Goal: Transaction & Acquisition: Purchase product/service

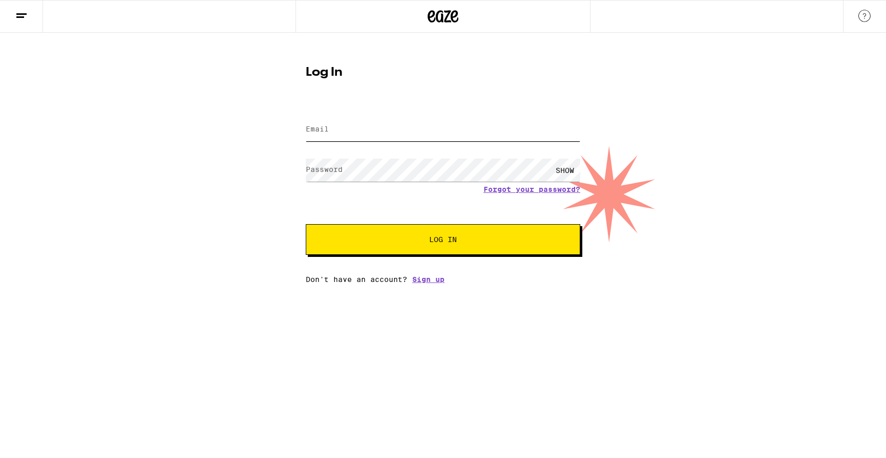
type input "[EMAIL_ADDRESS][DOMAIN_NAME]"
click at [565, 168] on div "SHOW" at bounding box center [565, 170] width 31 height 23
click at [416, 248] on button "Log In" at bounding box center [443, 239] width 275 height 31
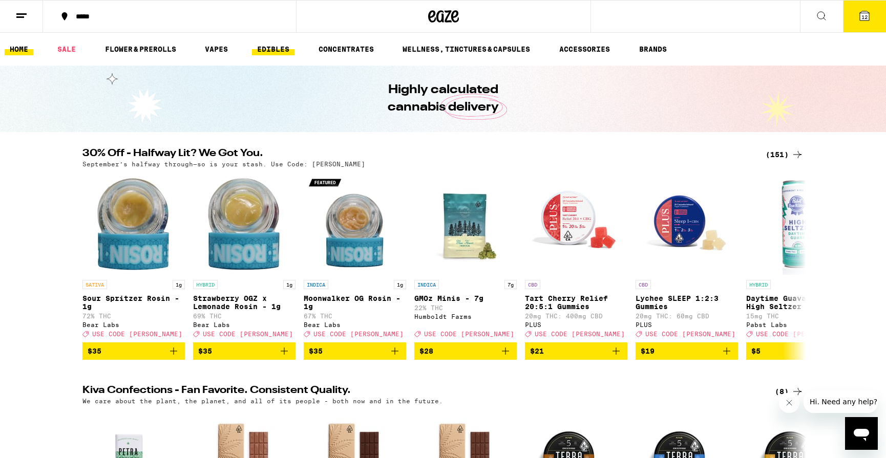
click at [277, 46] on link "EDIBLES" at bounding box center [273, 49] width 43 height 12
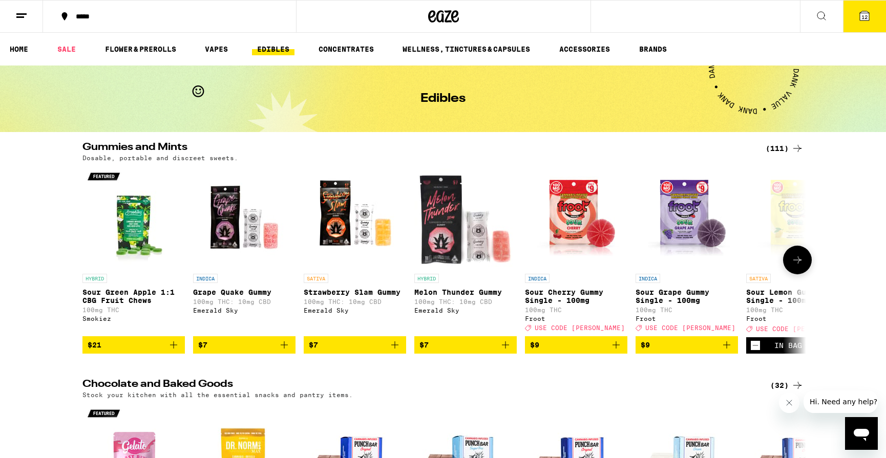
click at [799, 264] on icon at bounding box center [797, 260] width 8 height 7
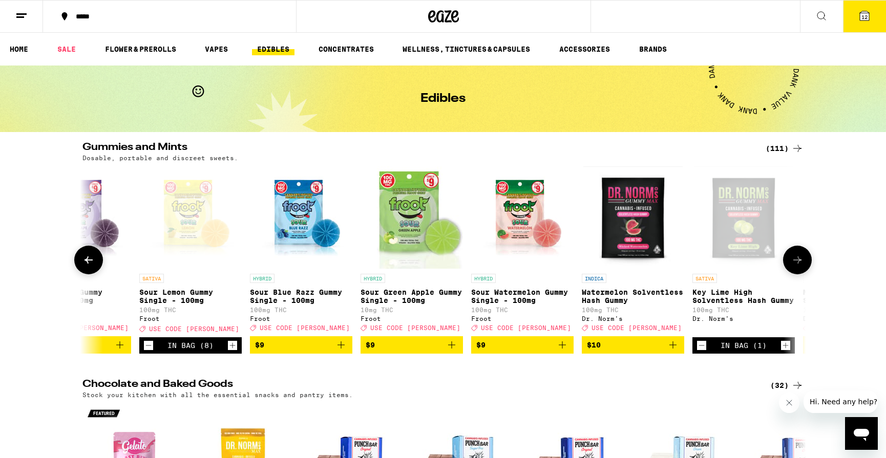
scroll to position [0, 609]
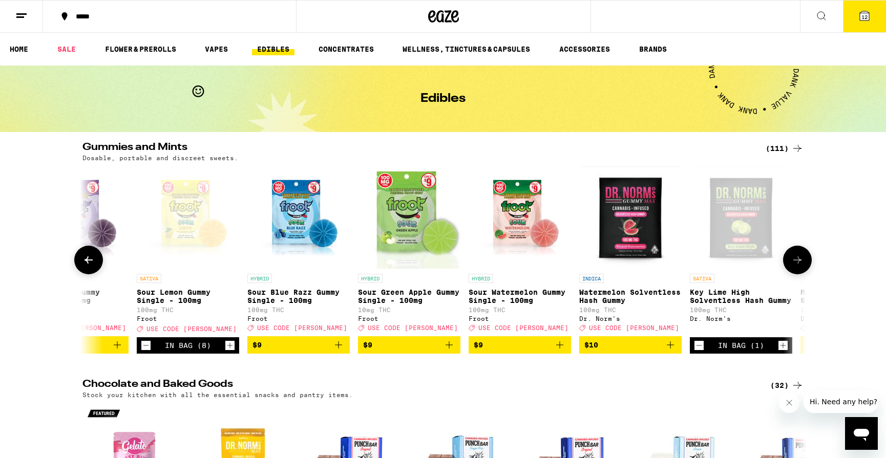
click at [799, 264] on icon at bounding box center [797, 260] width 8 height 7
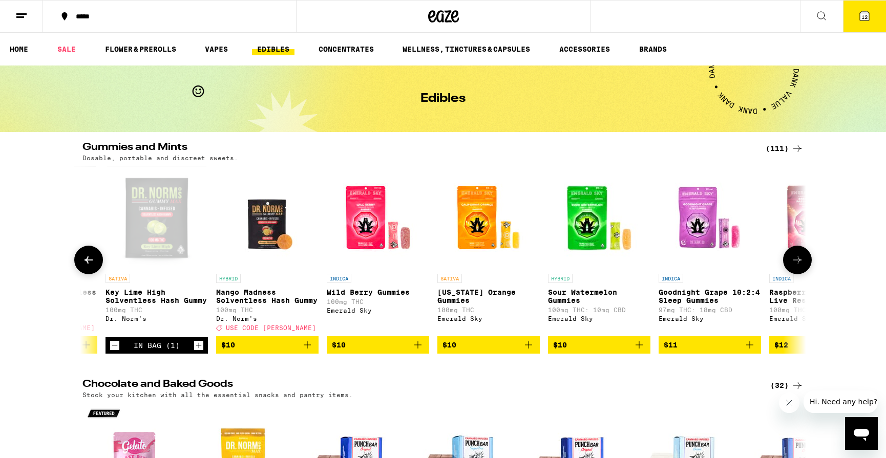
scroll to position [0, 1219]
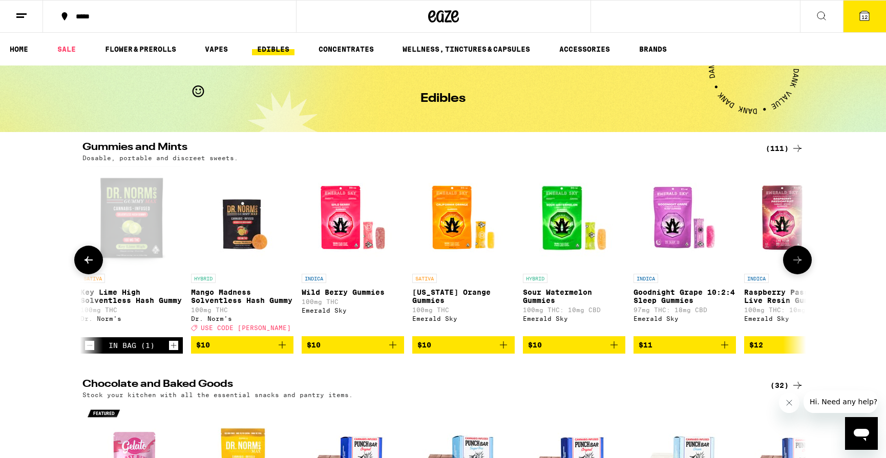
click at [89, 263] on icon at bounding box center [88, 260] width 12 height 12
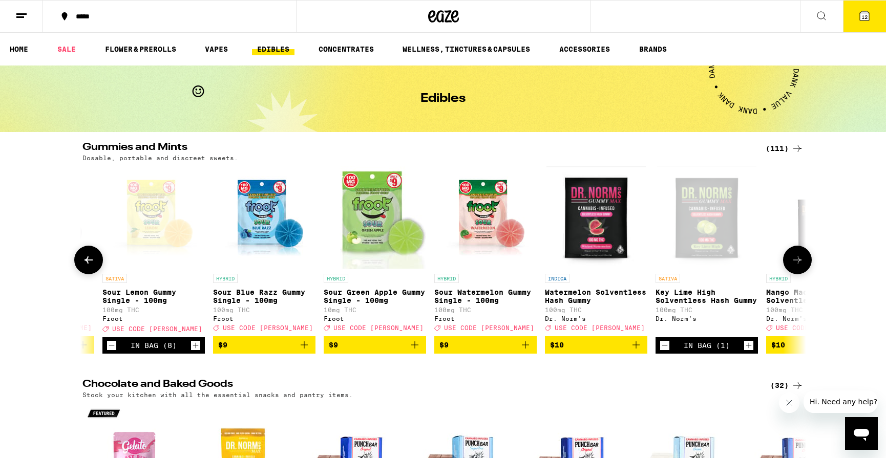
scroll to position [0, 609]
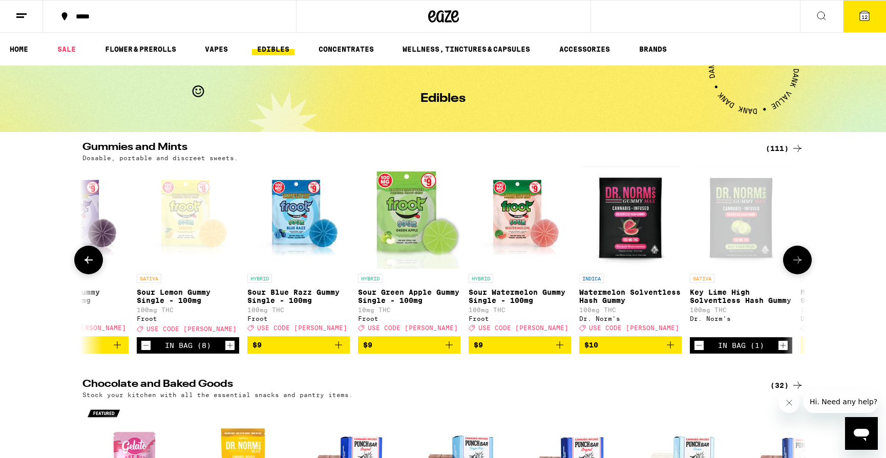
click at [734, 298] on p "Key Lime High Solventless Hash Gummy" at bounding box center [741, 296] width 102 height 16
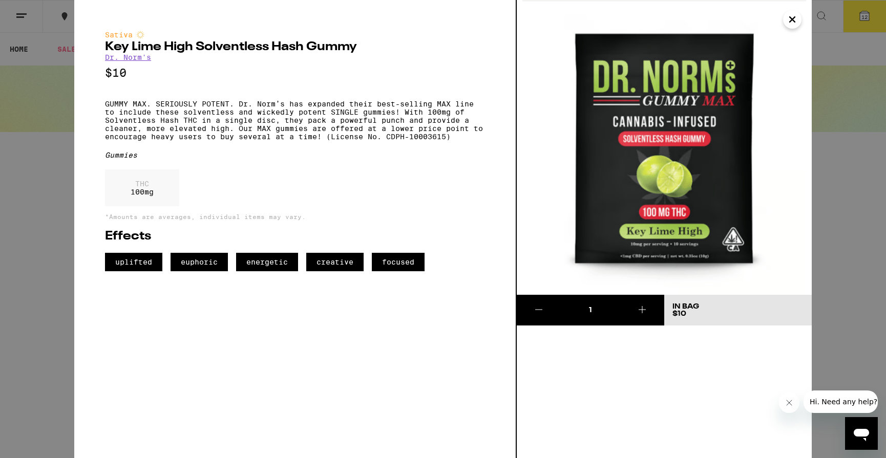
click at [795, 21] on icon "Close" at bounding box center [792, 19] width 12 height 15
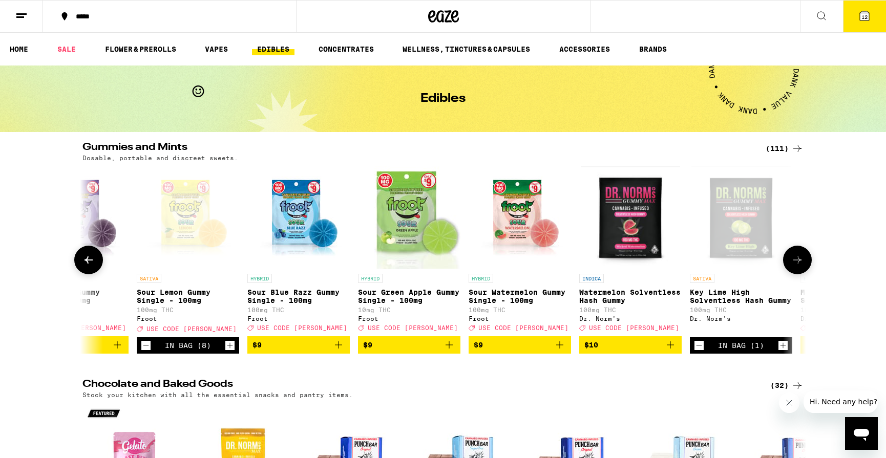
click at [802, 266] on icon at bounding box center [797, 260] width 12 height 12
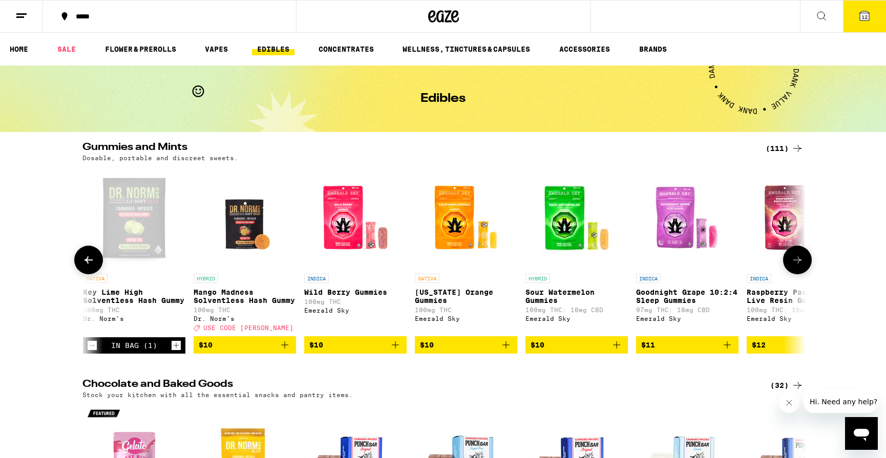
scroll to position [0, 1219]
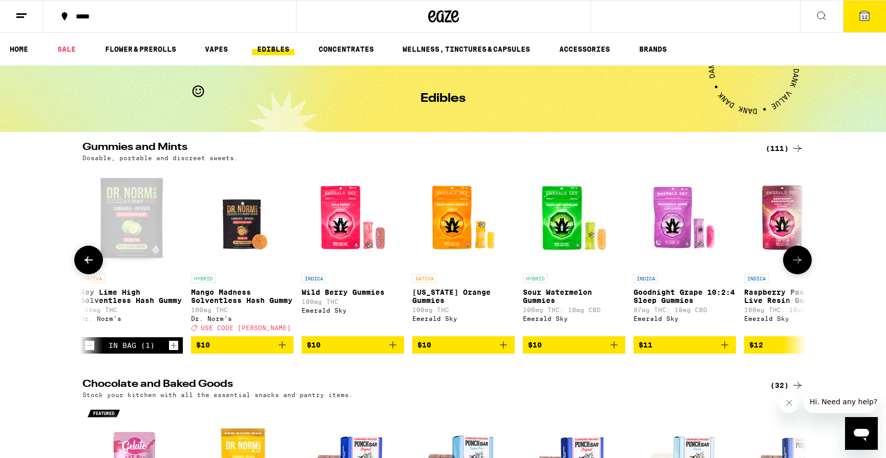
click at [802, 266] on icon at bounding box center [797, 260] width 12 height 12
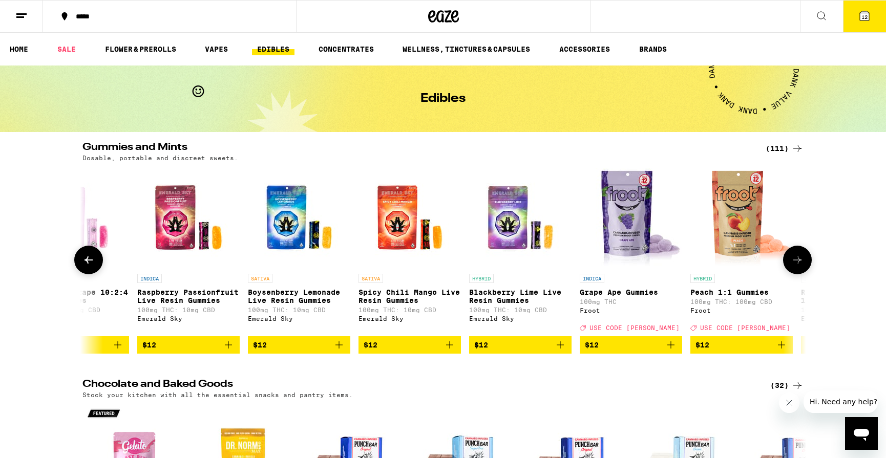
scroll to position [0, 1828]
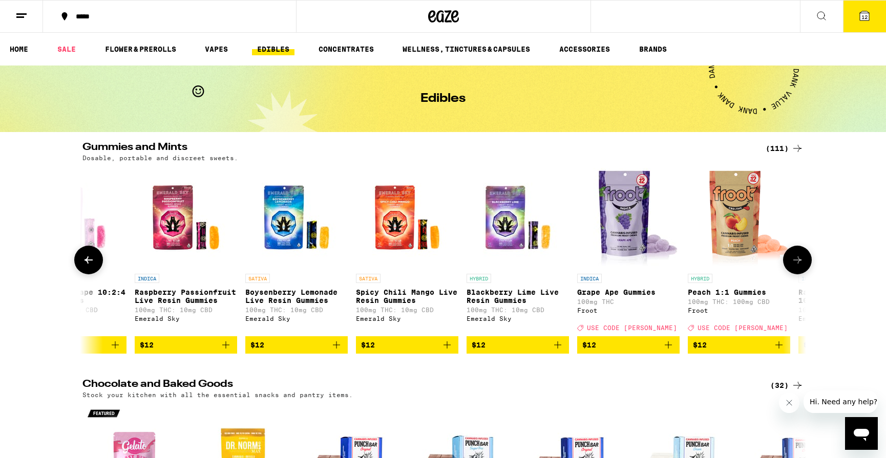
click at [298, 300] on p "Boysenberry Lemonade Live Resin Gummies" at bounding box center [296, 296] width 102 height 16
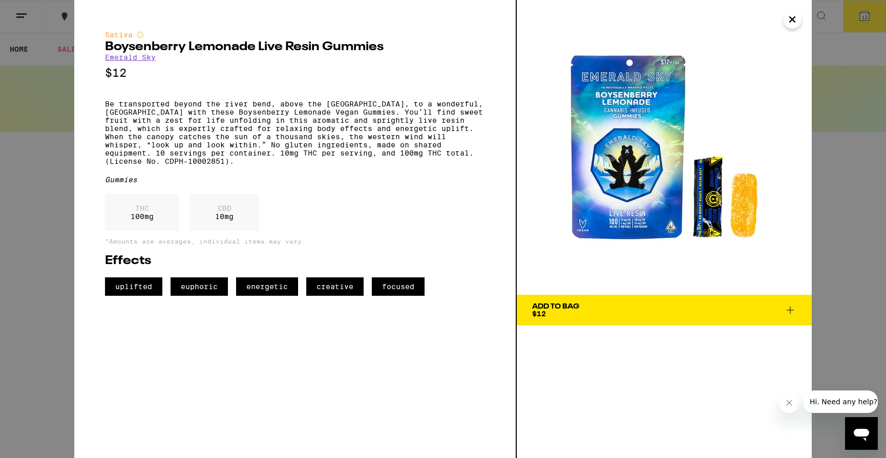
click at [789, 310] on icon at bounding box center [790, 310] width 7 height 7
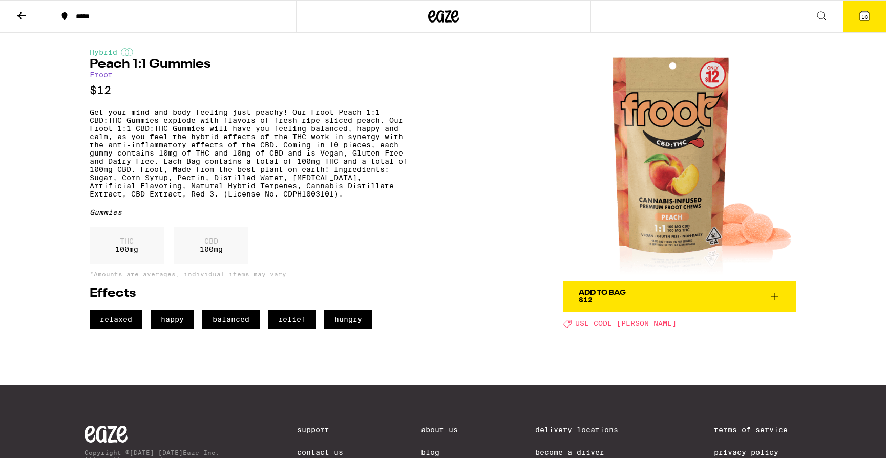
drag, startPoint x: 833, startPoint y: 132, endPoint x: 829, endPoint y: 120, distance: 12.5
click at [832, 131] on div "***** ***** 13 Hybrid Peach 1:1 Gummies Froot $12 Get your mind and body feelin…" at bounding box center [443, 273] width 886 height 547
click at [862, 15] on span "13" at bounding box center [864, 17] width 6 height 6
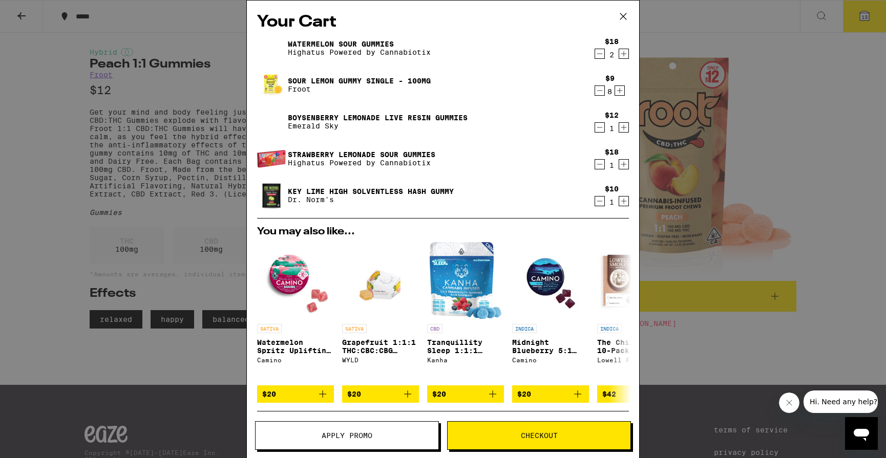
click at [599, 204] on icon "Decrement" at bounding box center [599, 201] width 9 height 12
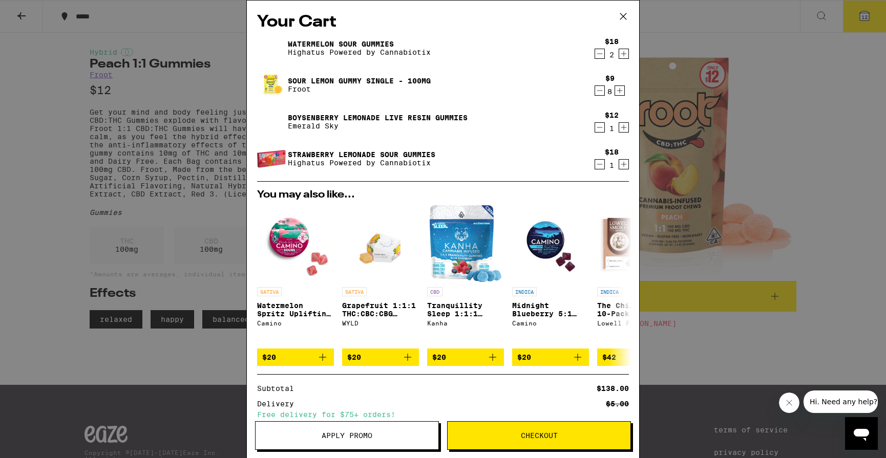
click at [598, 166] on icon "Decrement" at bounding box center [599, 164] width 9 height 12
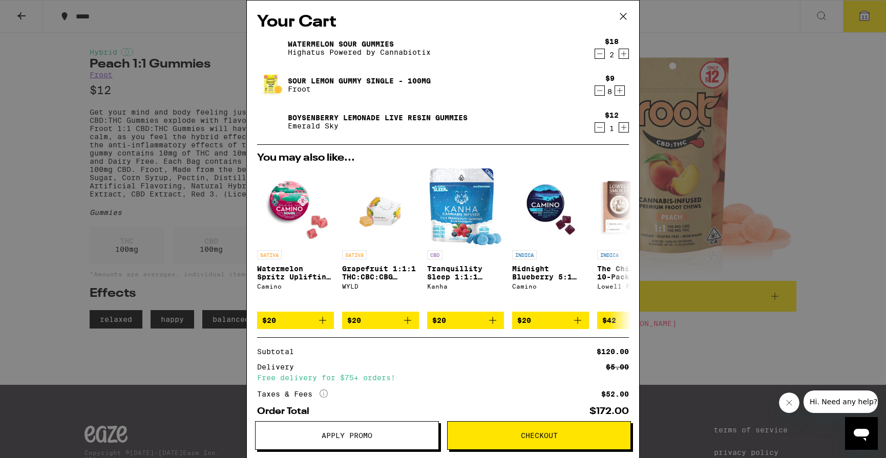
click at [622, 129] on icon "Increment" at bounding box center [623, 127] width 9 height 12
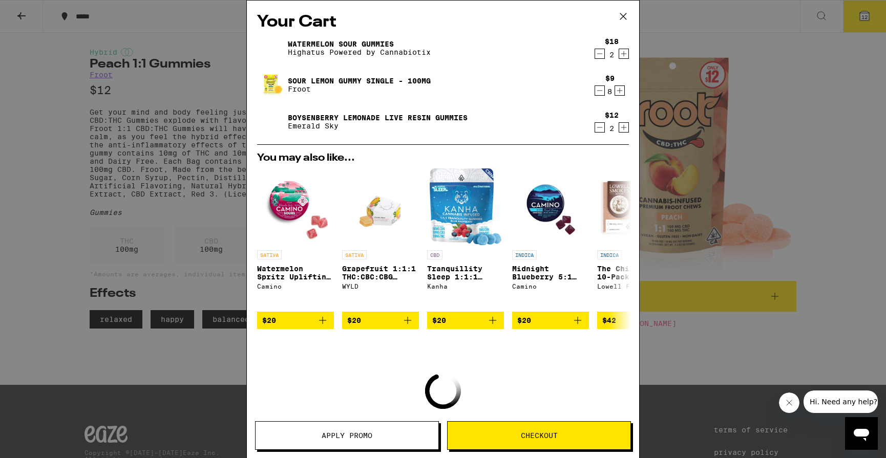
click at [622, 129] on icon "Increment" at bounding box center [623, 127] width 9 height 12
click at [623, 129] on icon "Increment" at bounding box center [623, 127] width 9 height 12
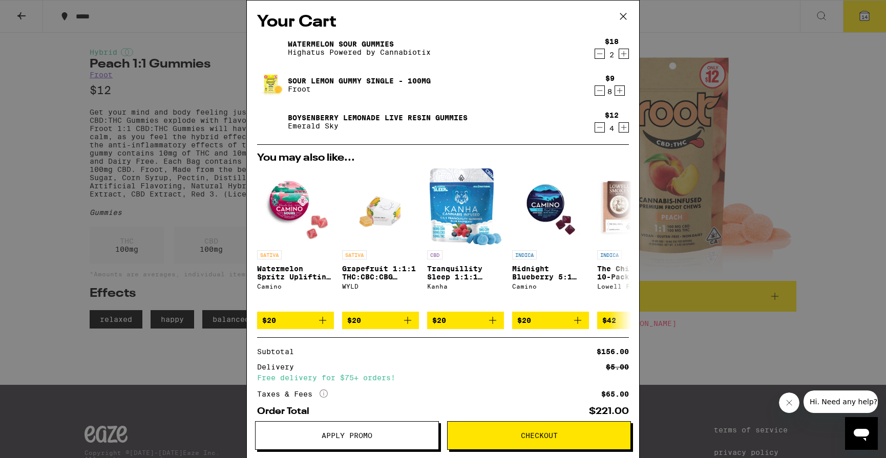
click at [602, 53] on icon "Decrement" at bounding box center [599, 54] width 9 height 12
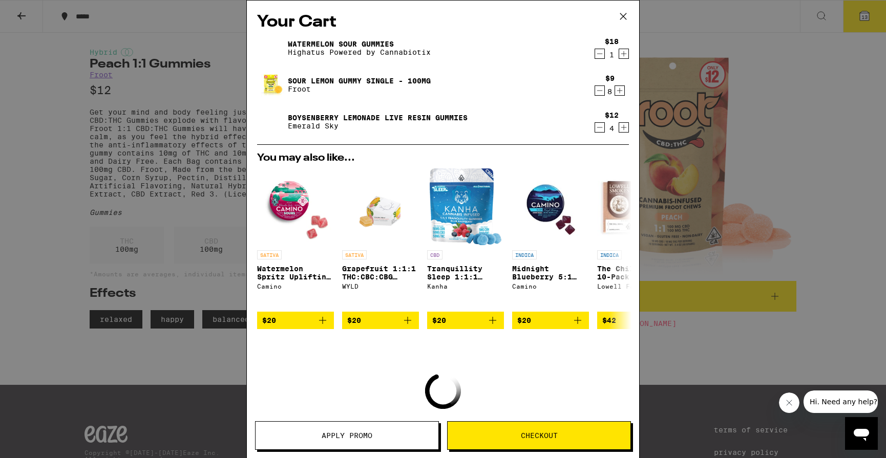
click at [602, 53] on icon "Decrement" at bounding box center [599, 54] width 9 height 12
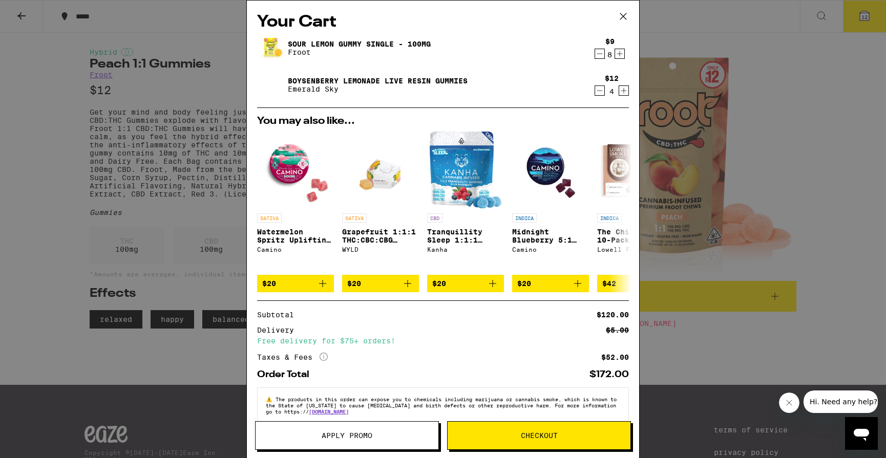
click at [598, 56] on icon "Decrement" at bounding box center [599, 54] width 9 height 12
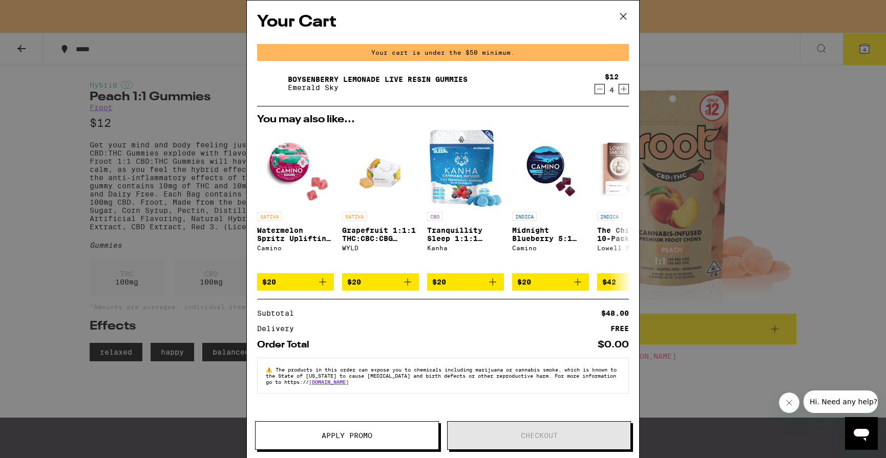
click at [784, 220] on div "Your Cart Your cart is under the $50 minimum. Boysenberry Lemonade Live Resin G…" at bounding box center [443, 229] width 886 height 458
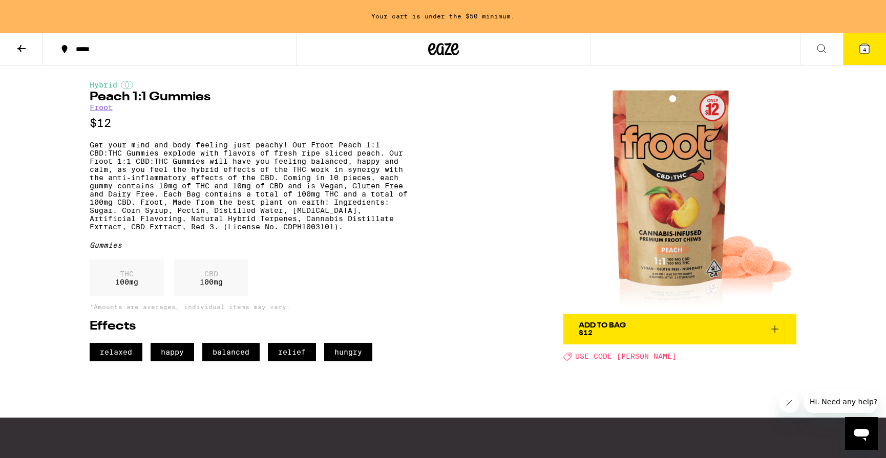
click at [20, 46] on icon at bounding box center [21, 48] width 8 height 7
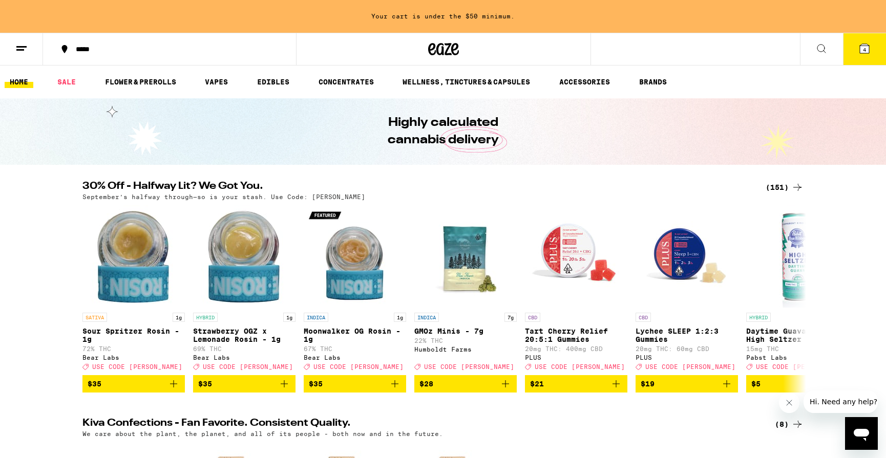
click at [794, 186] on icon at bounding box center [797, 187] width 12 height 12
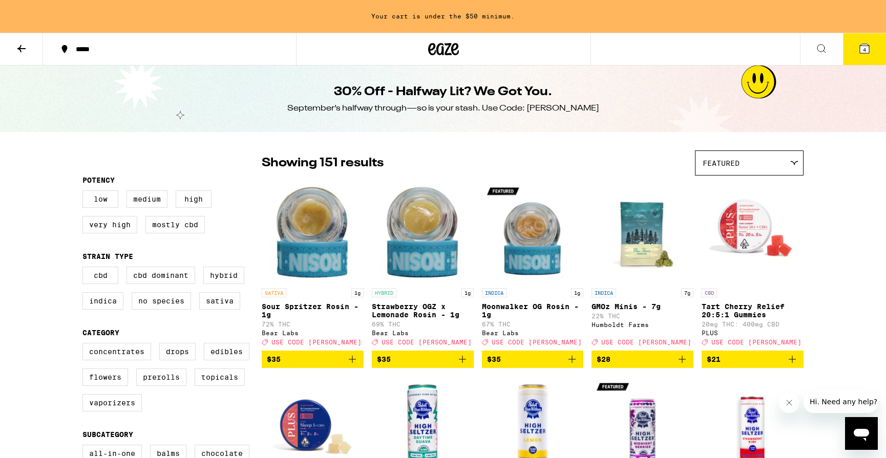
click at [22, 47] on icon at bounding box center [21, 49] width 12 height 12
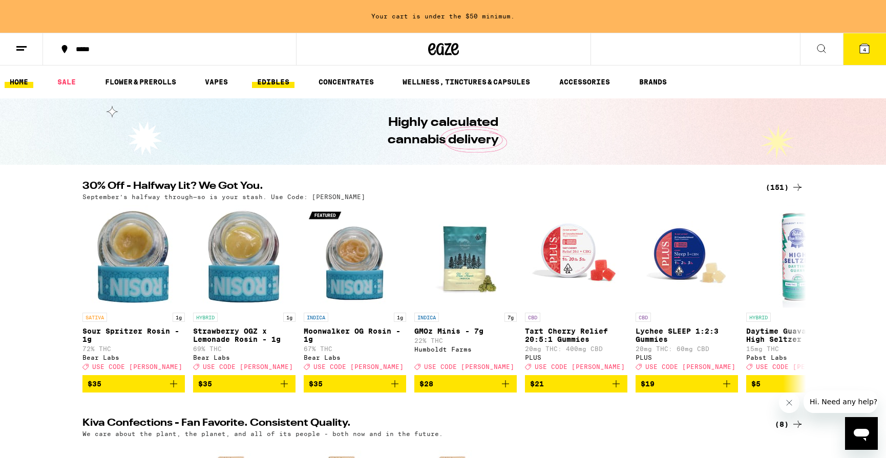
click at [283, 80] on link "EDIBLES" at bounding box center [273, 82] width 43 height 12
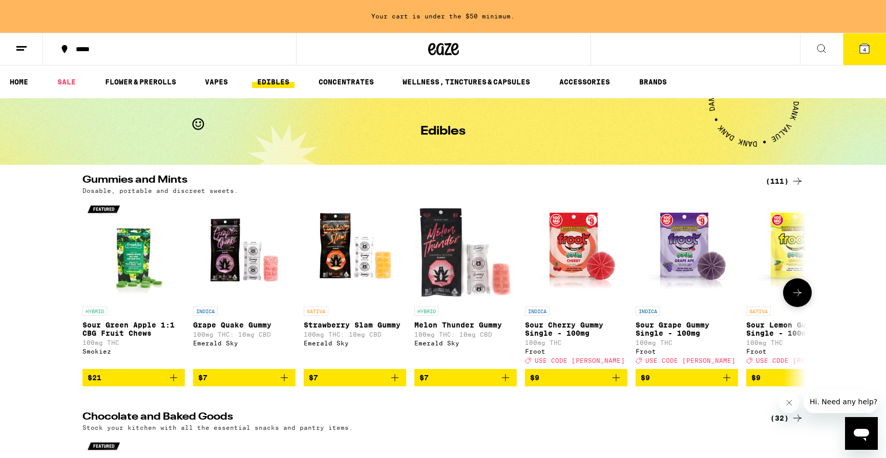
click at [794, 298] on icon at bounding box center [797, 293] width 12 height 12
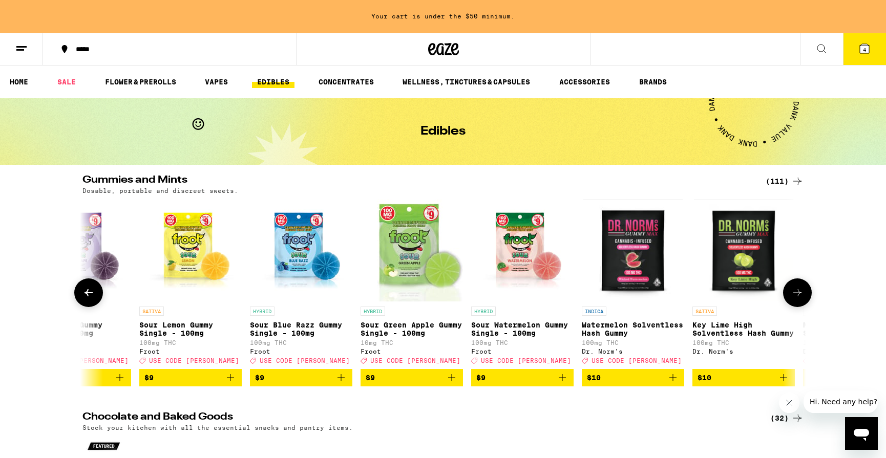
scroll to position [0, 609]
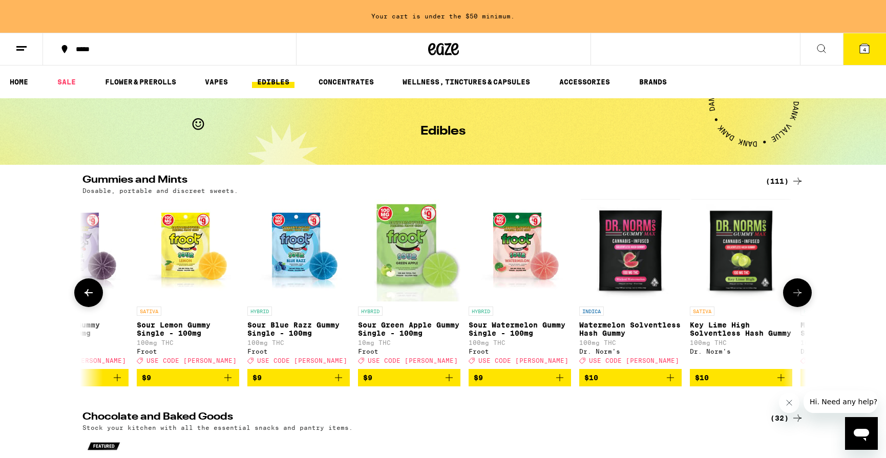
click at [794, 298] on icon at bounding box center [797, 293] width 12 height 12
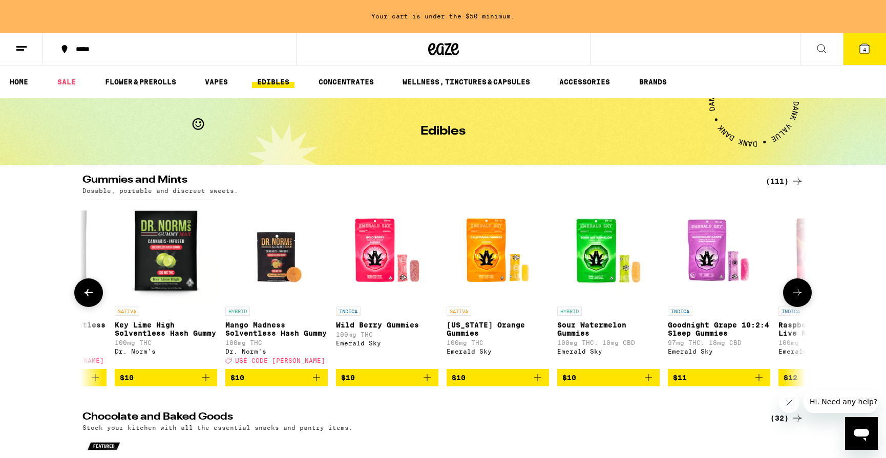
scroll to position [0, 1219]
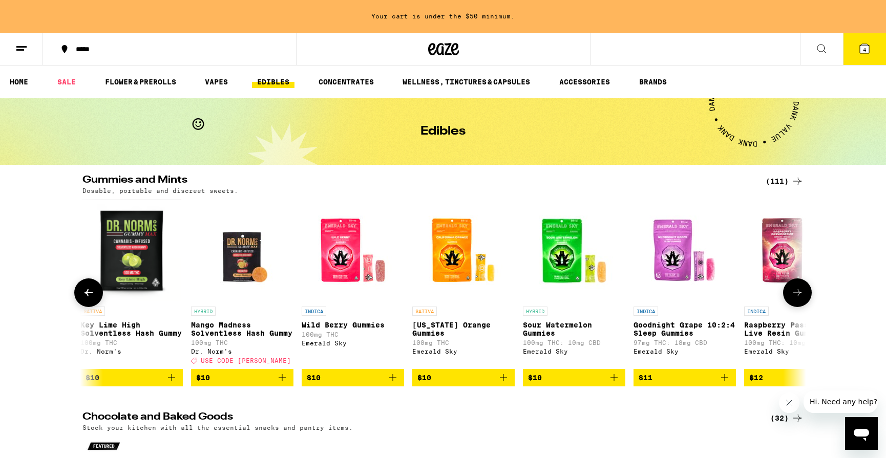
click at [794, 298] on icon at bounding box center [797, 293] width 12 height 12
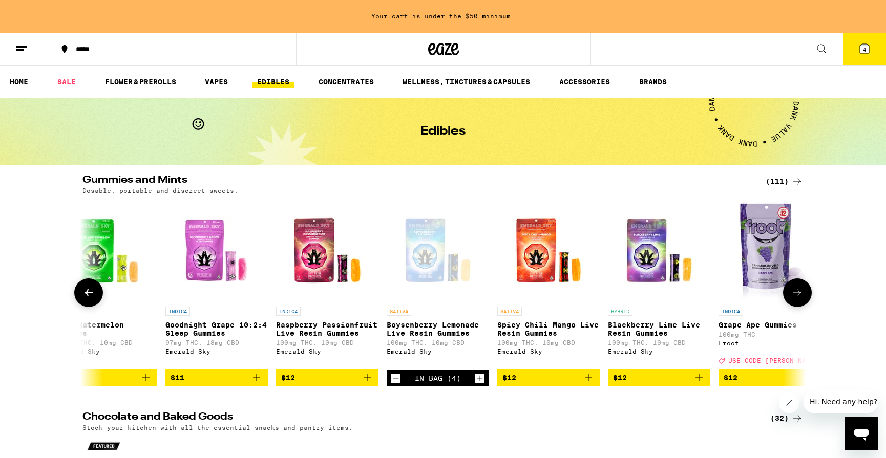
scroll to position [0, 1828]
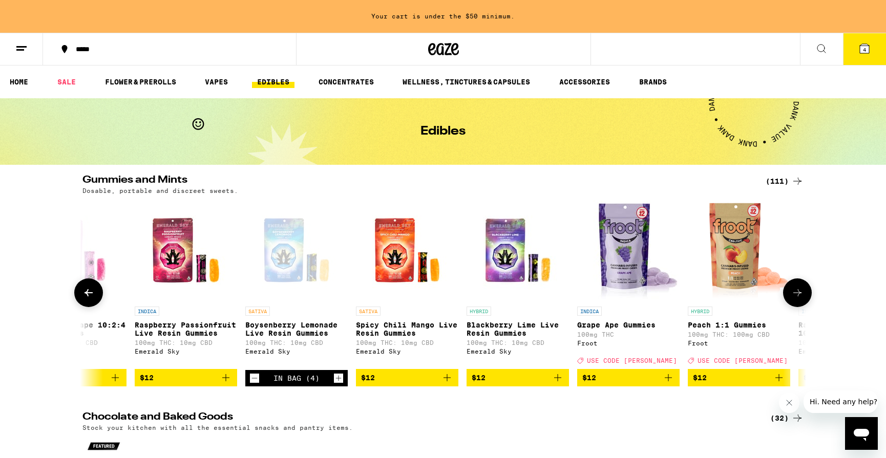
click at [514, 329] on p "Blackberry Lime Live Resin Gummies" at bounding box center [518, 329] width 102 height 16
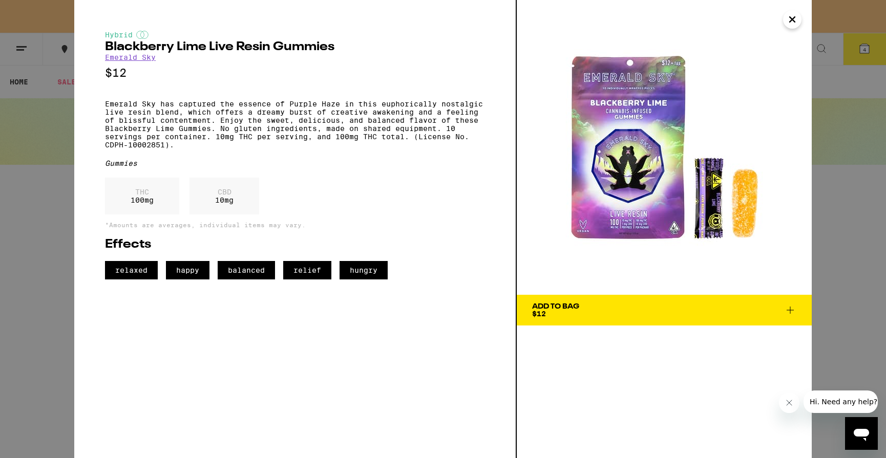
click at [793, 309] on icon at bounding box center [790, 310] width 12 height 12
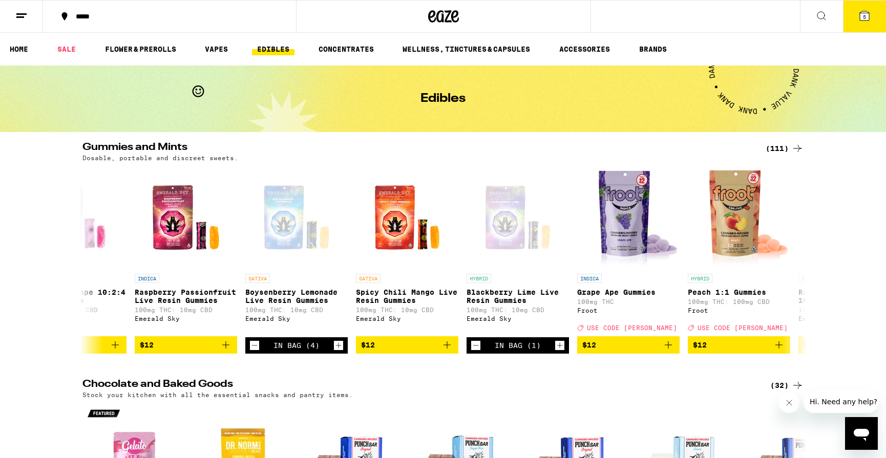
click at [863, 15] on span "5" at bounding box center [864, 17] width 3 height 6
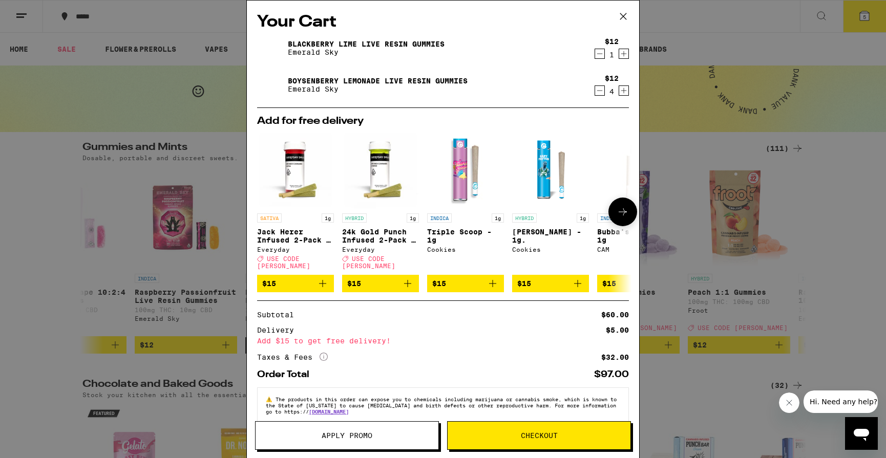
scroll to position [1, 0]
click at [627, 213] on icon at bounding box center [623, 211] width 12 height 12
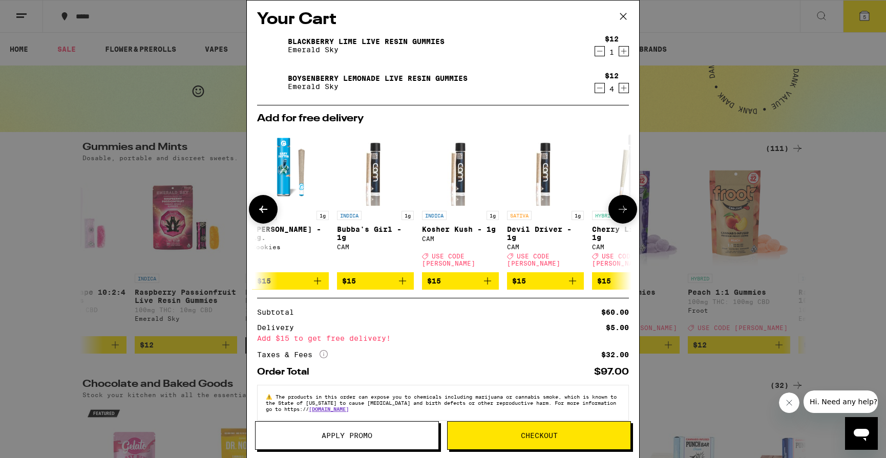
scroll to position [0, 0]
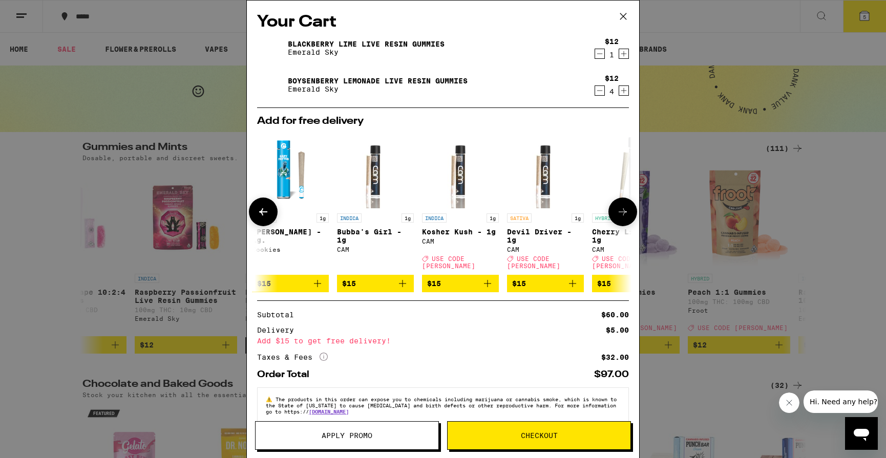
click at [626, 213] on icon at bounding box center [623, 212] width 12 height 12
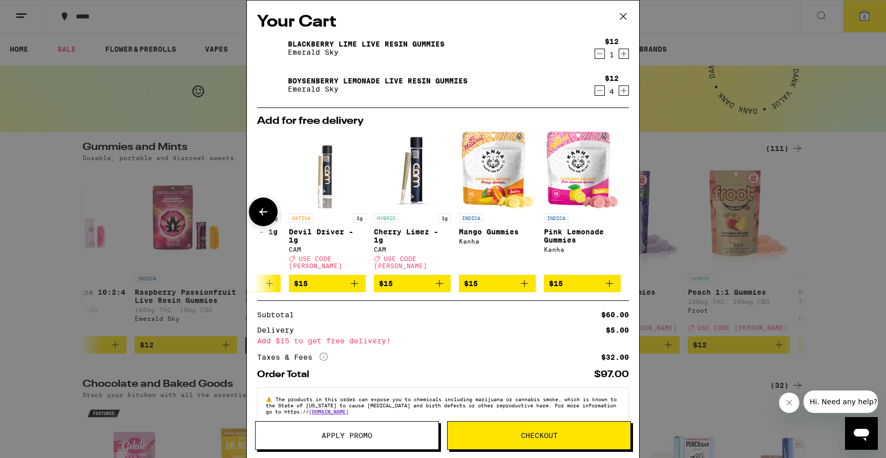
click at [264, 212] on icon at bounding box center [263, 212] width 12 height 12
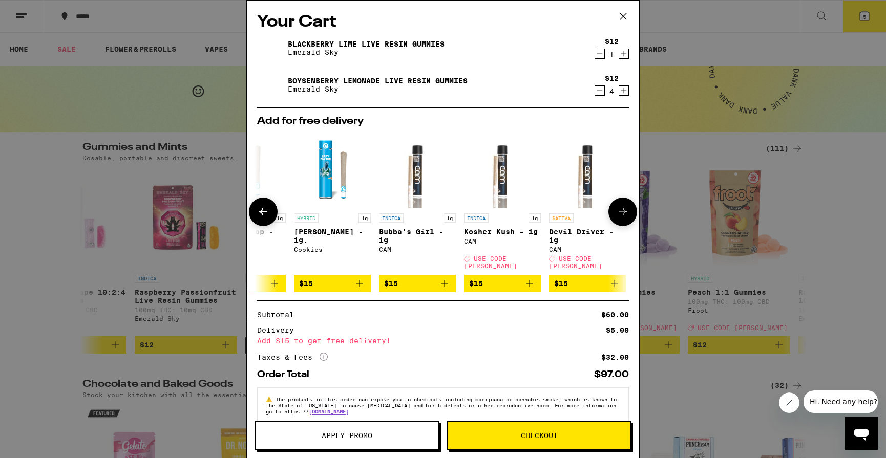
click at [264, 212] on icon at bounding box center [263, 212] width 12 height 12
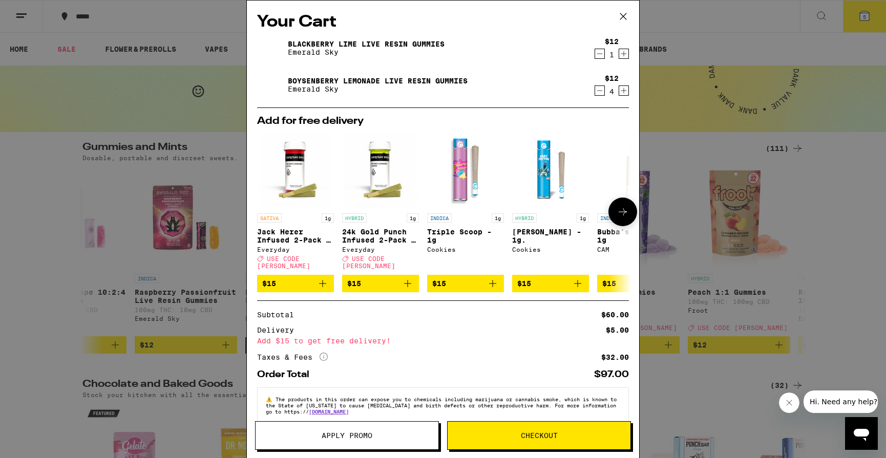
click at [324, 278] on icon "Add to bag" at bounding box center [323, 284] width 12 height 12
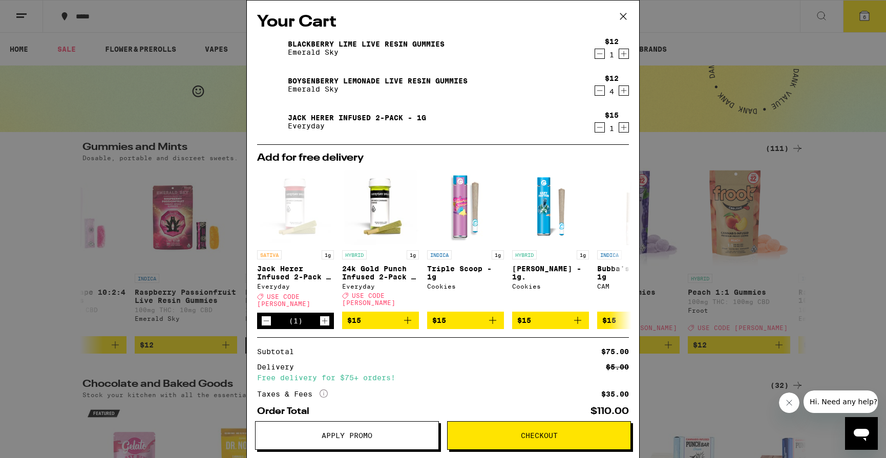
click at [414, 431] on button "Apply Promo" at bounding box center [347, 436] width 184 height 29
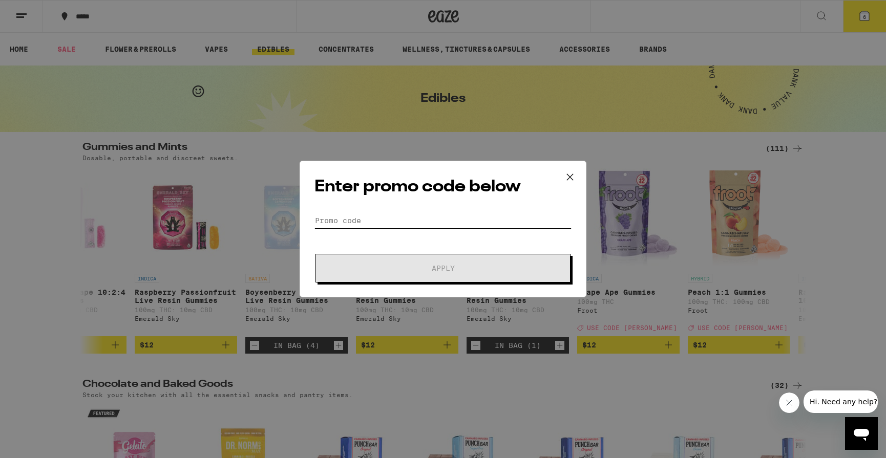
click at [351, 216] on input "Promo Code" at bounding box center [442, 220] width 257 height 15
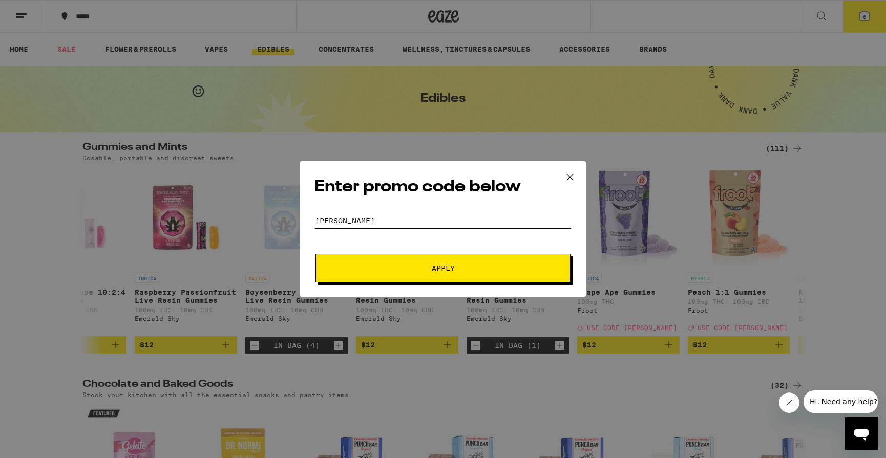
type input "[PERSON_NAME]"
click at [496, 266] on span "Apply" at bounding box center [443, 268] width 184 height 7
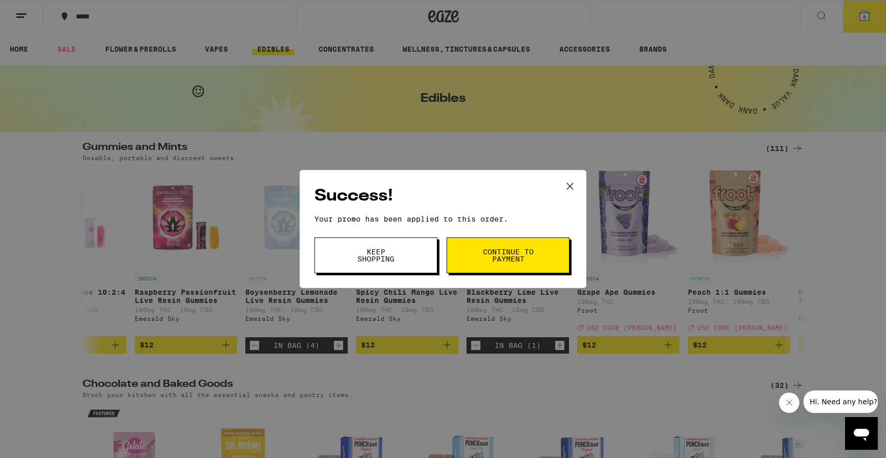
click at [500, 261] on span "Continue to payment" at bounding box center [508, 255] width 52 height 14
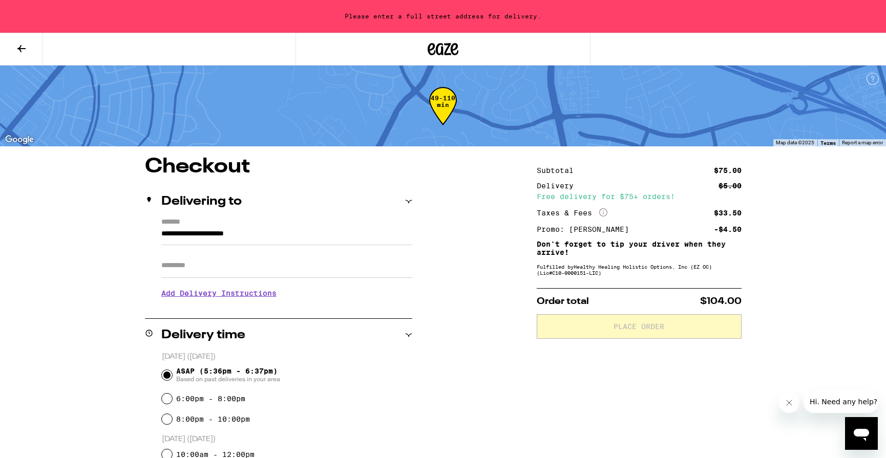
click at [272, 235] on input "**********" at bounding box center [286, 236] width 251 height 17
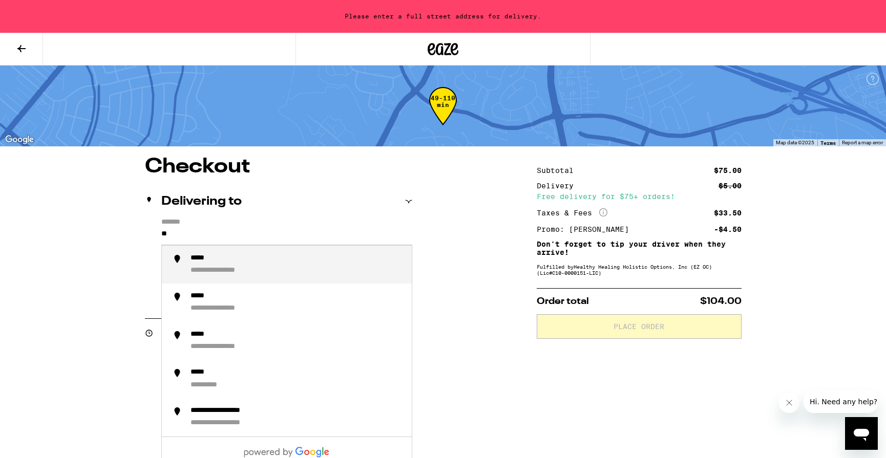
type input "*"
click at [248, 269] on div "**********" at bounding box center [230, 271] width 79 height 10
type input "**********"
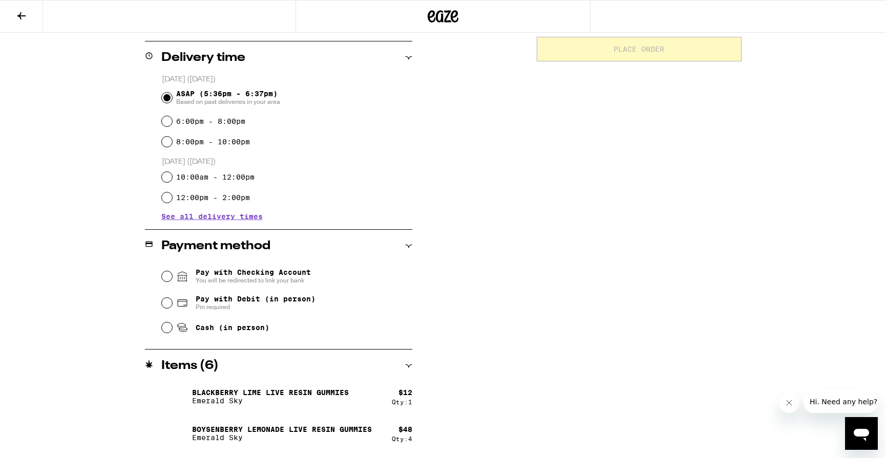
scroll to position [246, 0]
click at [167, 300] on input "Pay with Debit (in person) Pin required" at bounding box center [167, 302] width 10 height 10
radio input "true"
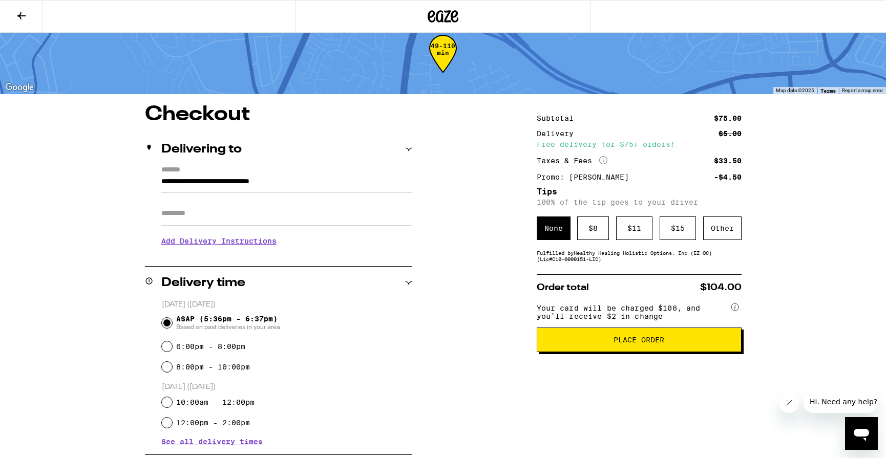
scroll to position [0, 0]
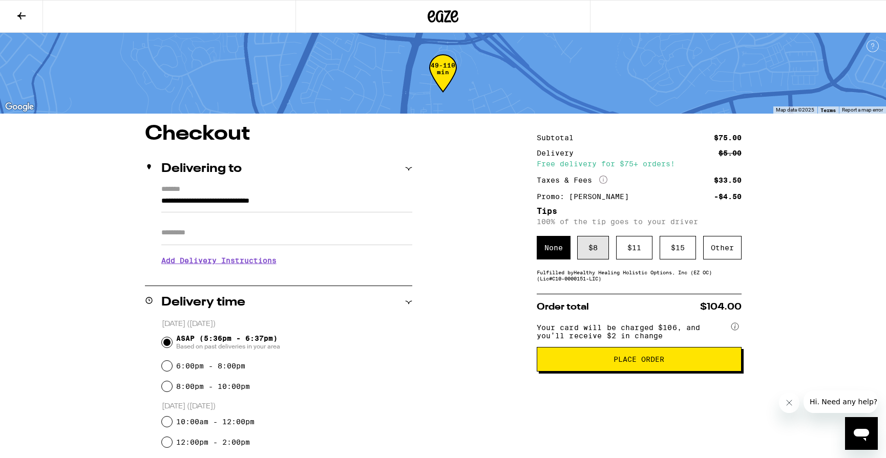
click at [602, 245] on div "$ 8" at bounding box center [593, 248] width 32 height 24
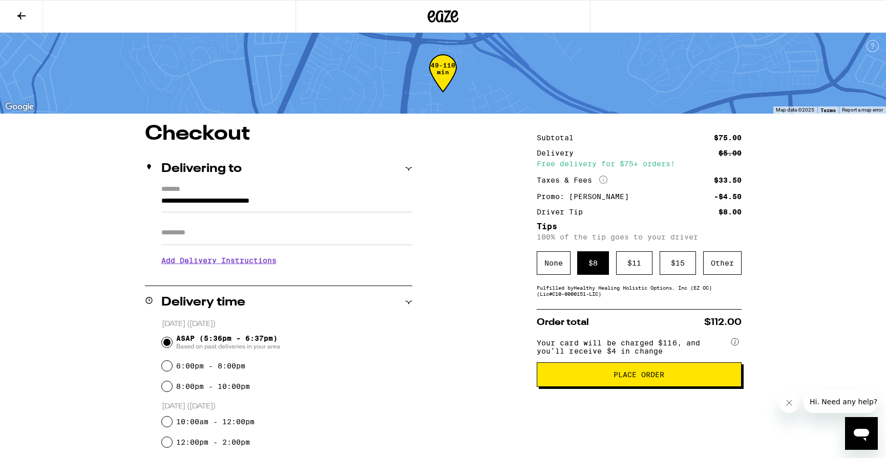
click at [648, 378] on span "Place Order" at bounding box center [639, 374] width 51 height 7
